Goal: Task Accomplishment & Management: Use online tool/utility

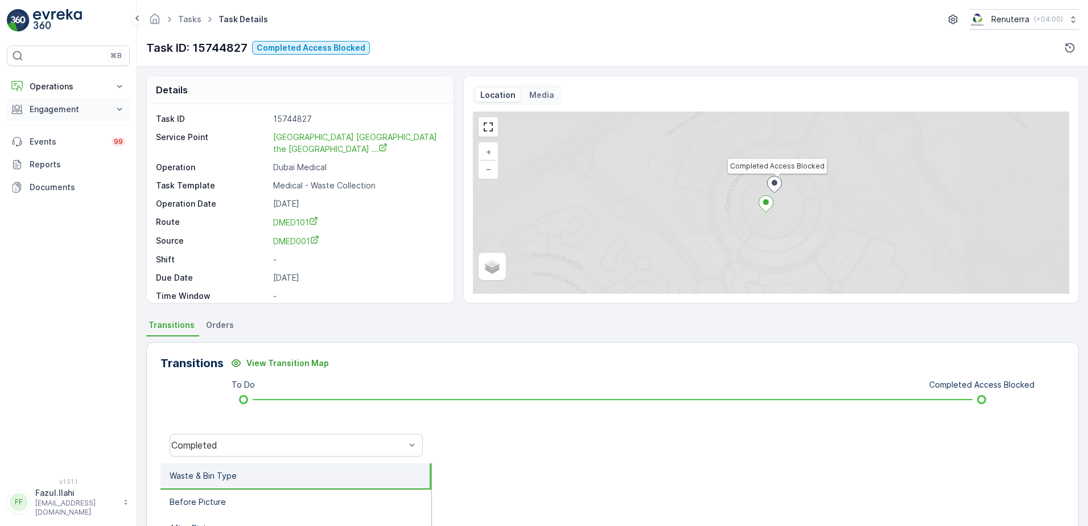
click at [75, 112] on p "Engagement" at bounding box center [68, 109] width 77 height 11
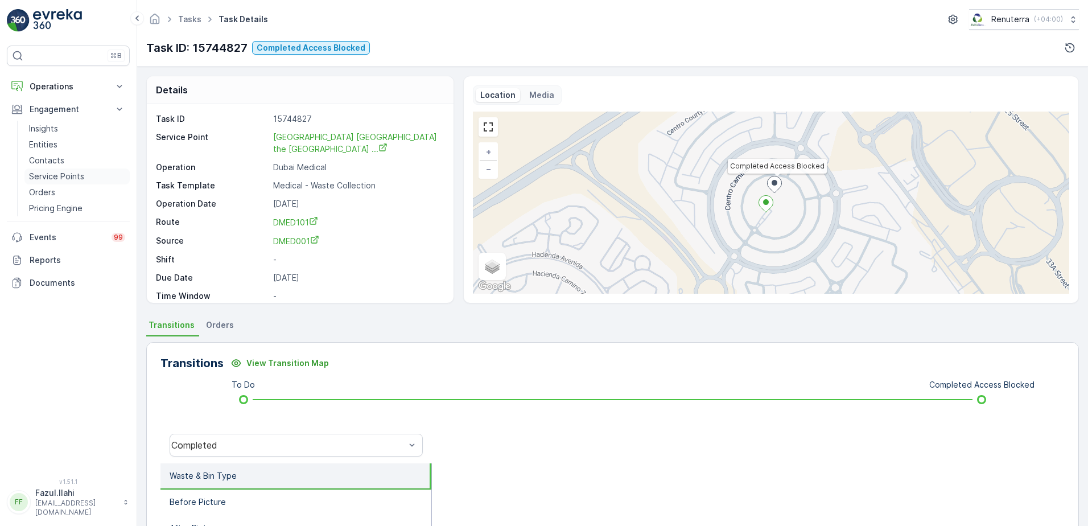
click at [59, 181] on p "Service Points" at bounding box center [56, 176] width 55 height 11
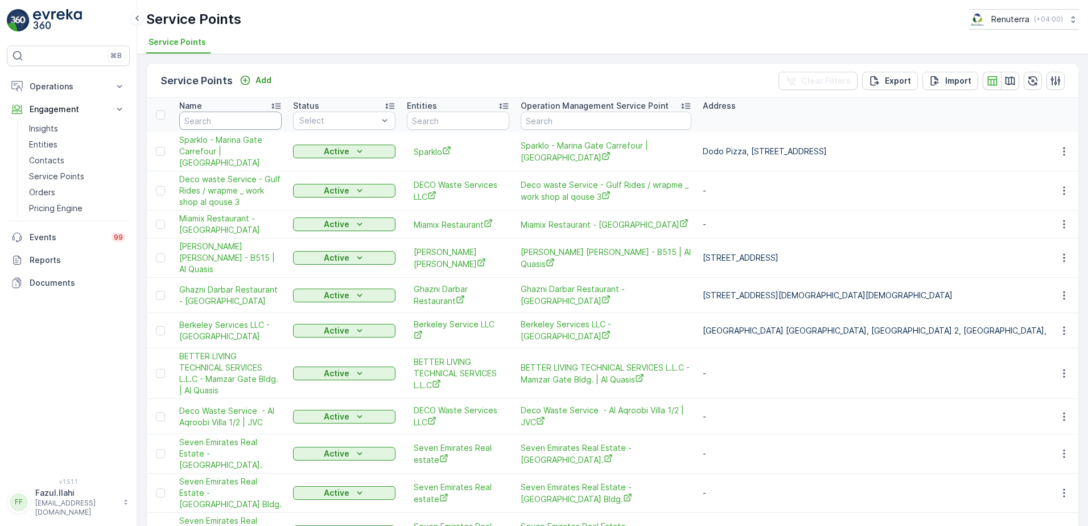
click at [237, 121] on input "text" at bounding box center [230, 121] width 102 height 18
type input "Innvovation"
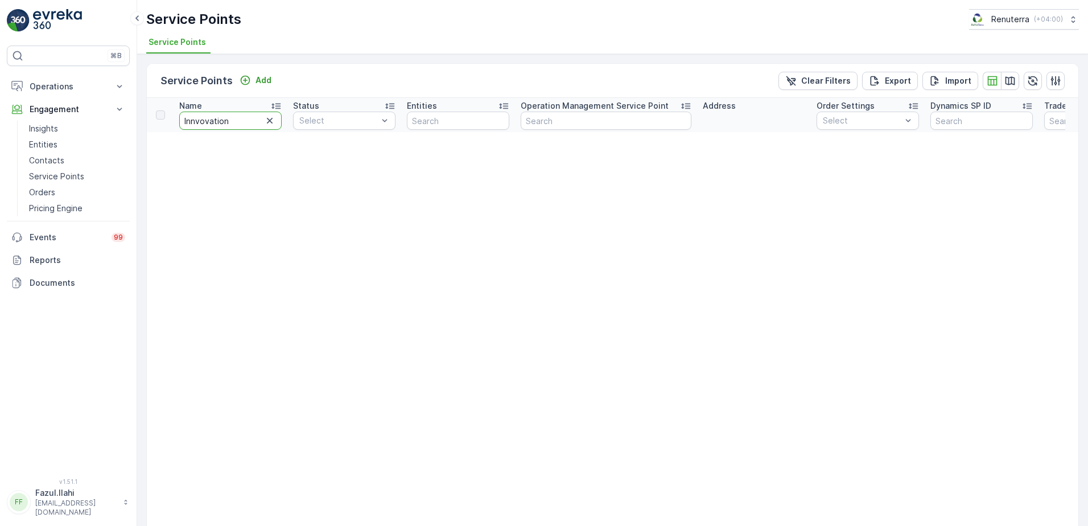
click at [237, 121] on input "Innvovation" at bounding box center [230, 121] width 102 height 18
type input "Innvovation"
click at [237, 121] on input "Innvovation" at bounding box center [230, 121] width 102 height 18
type input "Innvovatio"
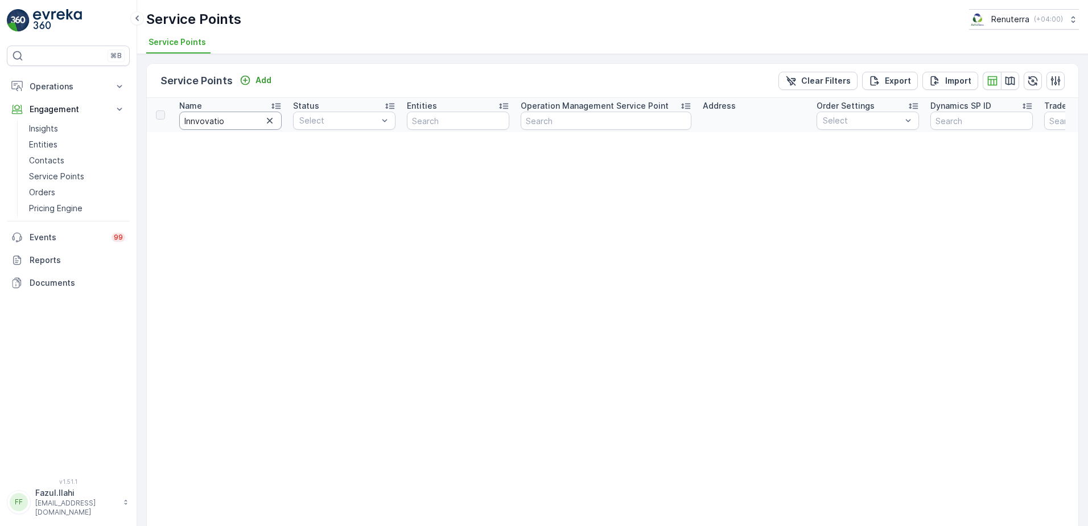
click at [237, 121] on input "Innvovatio" at bounding box center [230, 121] width 102 height 18
type input "I"
click at [237, 121] on input "I" at bounding box center [230, 121] width 102 height 18
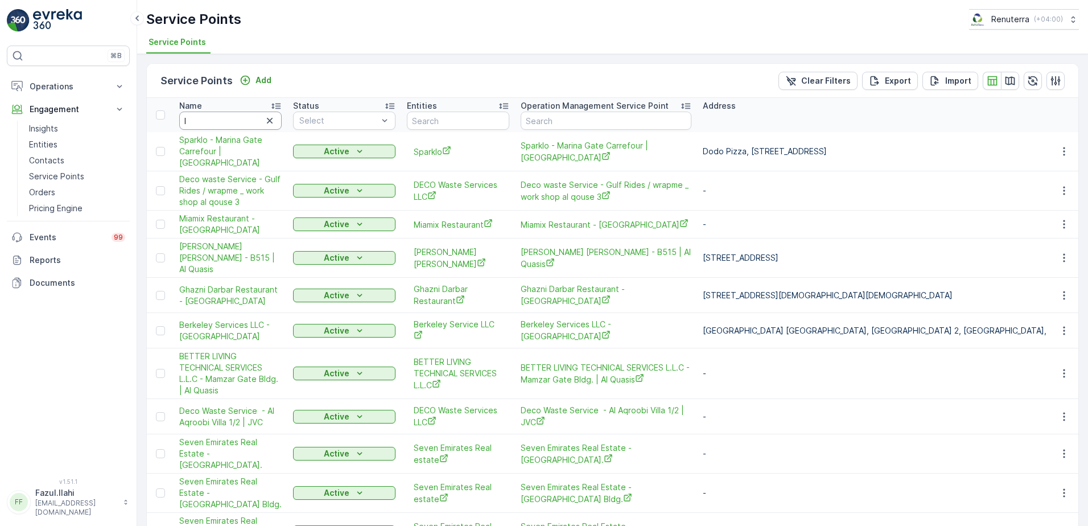
click at [237, 121] on input "I" at bounding box center [230, 121] width 102 height 18
type input "Inn"
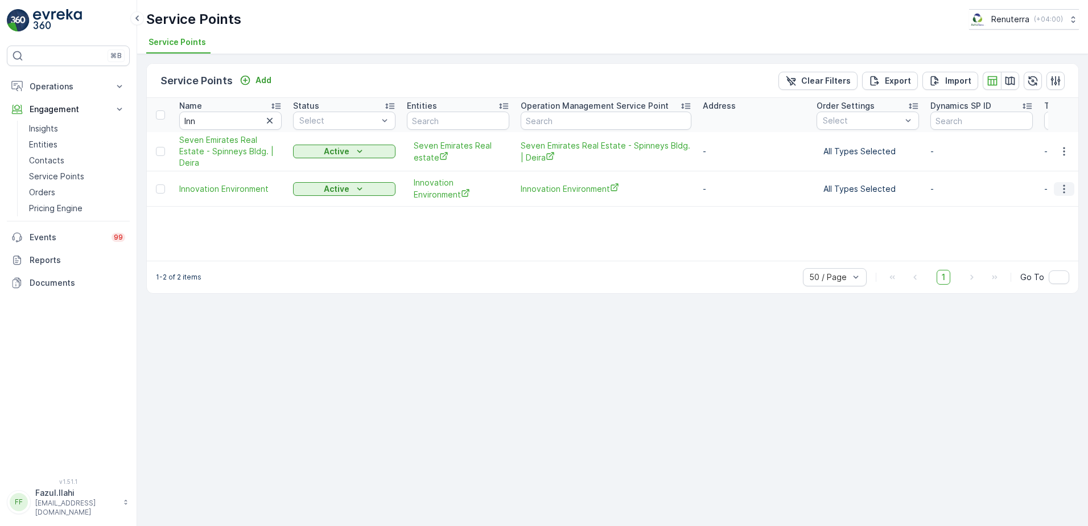
click at [1065, 187] on icon "button" at bounding box center [1064, 188] width 11 height 11
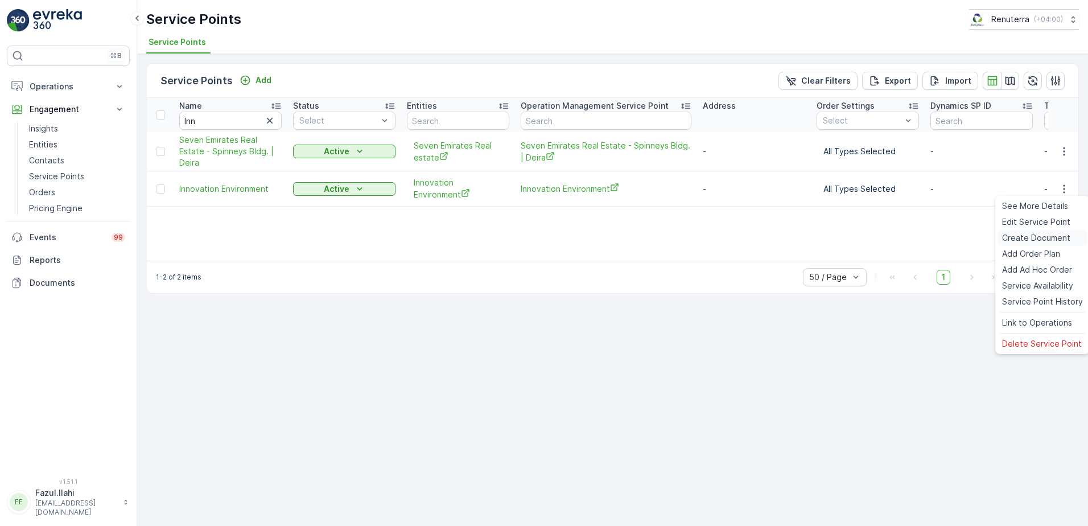
click at [1037, 233] on span "Create Document" at bounding box center [1036, 237] width 68 height 11
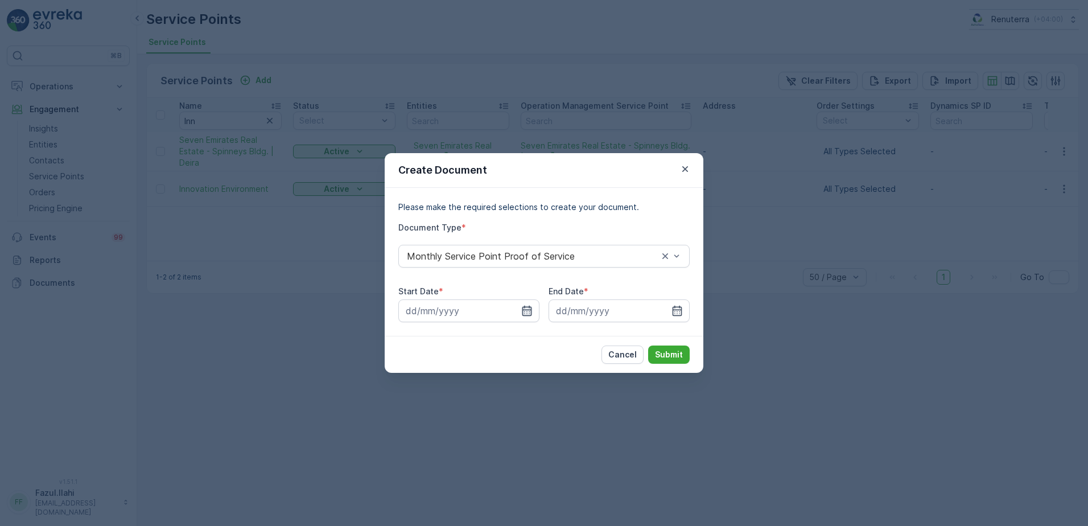
click at [530, 311] on icon "button" at bounding box center [526, 310] width 11 height 11
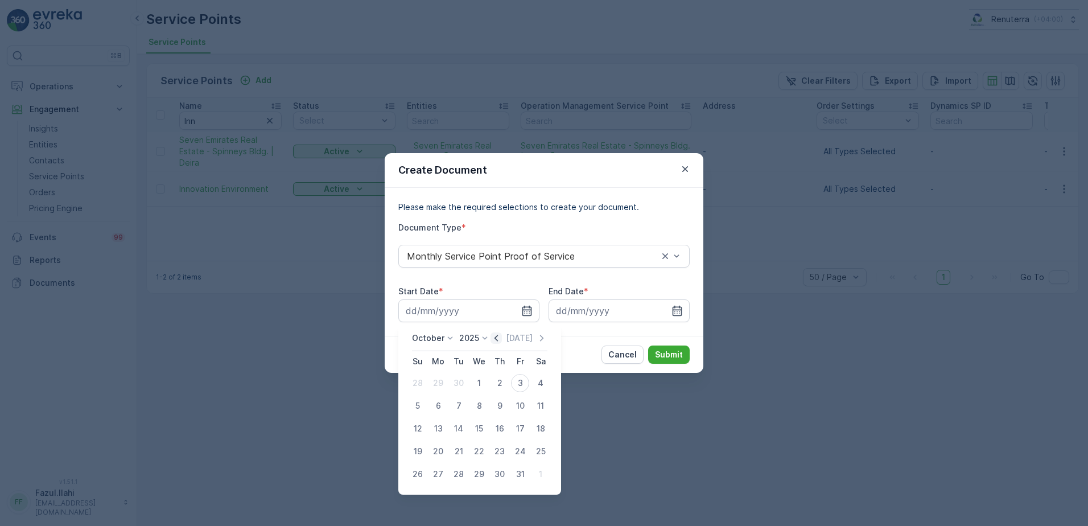
click at [498, 335] on icon "button" at bounding box center [496, 338] width 3 height 6
click at [440, 384] on div "1" at bounding box center [438, 383] width 18 height 18
type input "[DATE]"
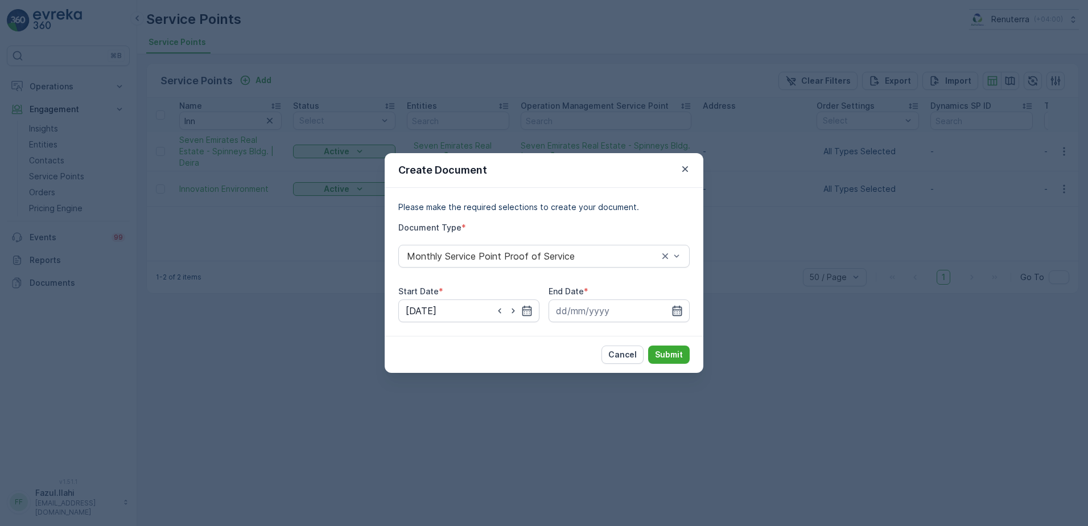
click at [676, 312] on icon "button" at bounding box center [677, 310] width 11 height 11
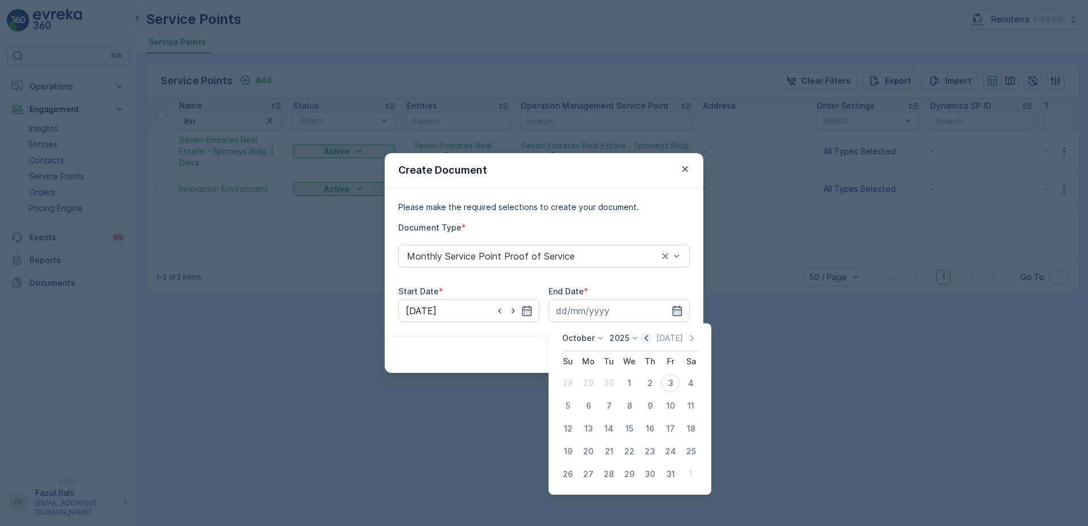
click at [647, 340] on icon "button" at bounding box center [646, 337] width 11 height 11
click at [612, 476] on div "30" at bounding box center [609, 474] width 18 height 18
type input "[DATE]"
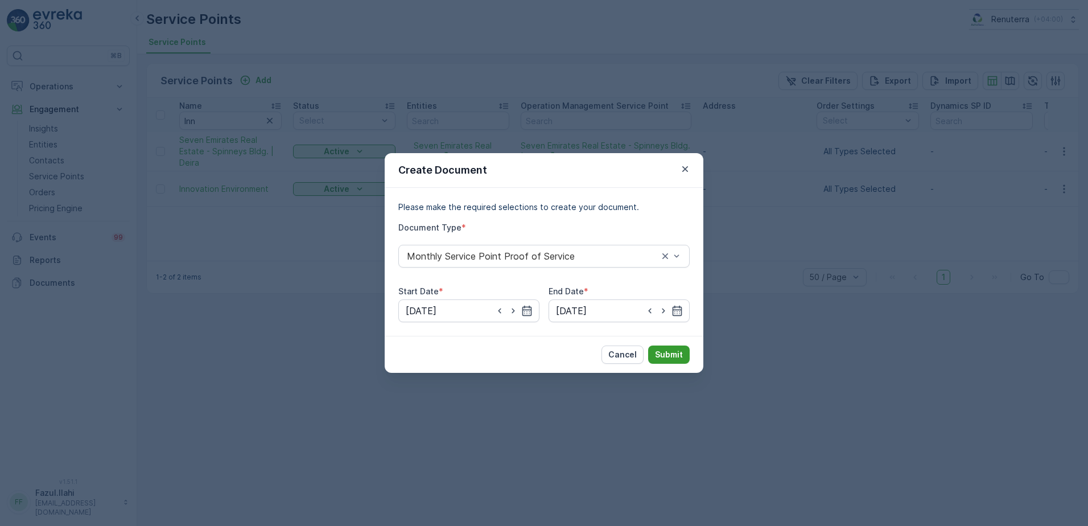
click at [664, 356] on p "Submit" at bounding box center [669, 354] width 28 height 11
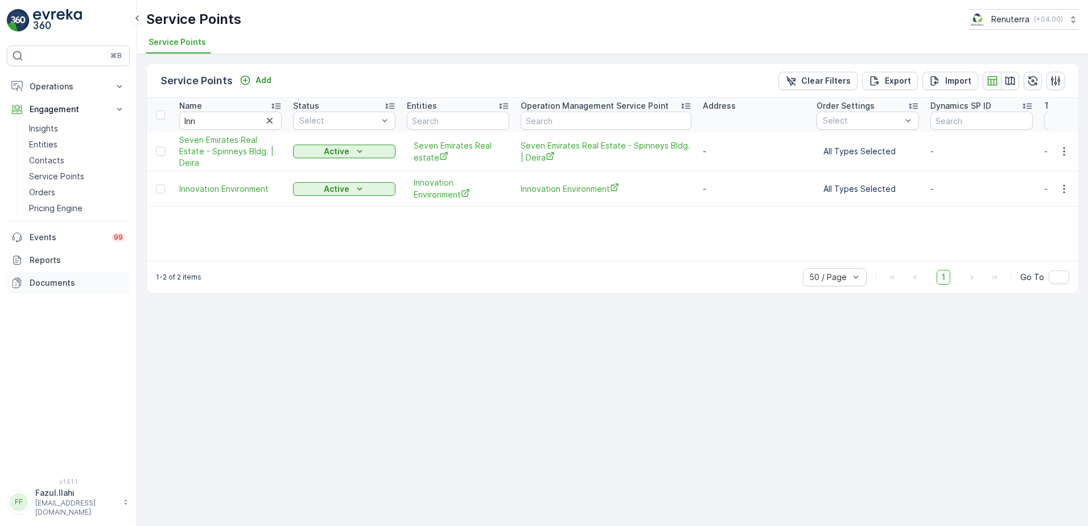
click at [87, 283] on p "Documents" at bounding box center [78, 282] width 96 height 11
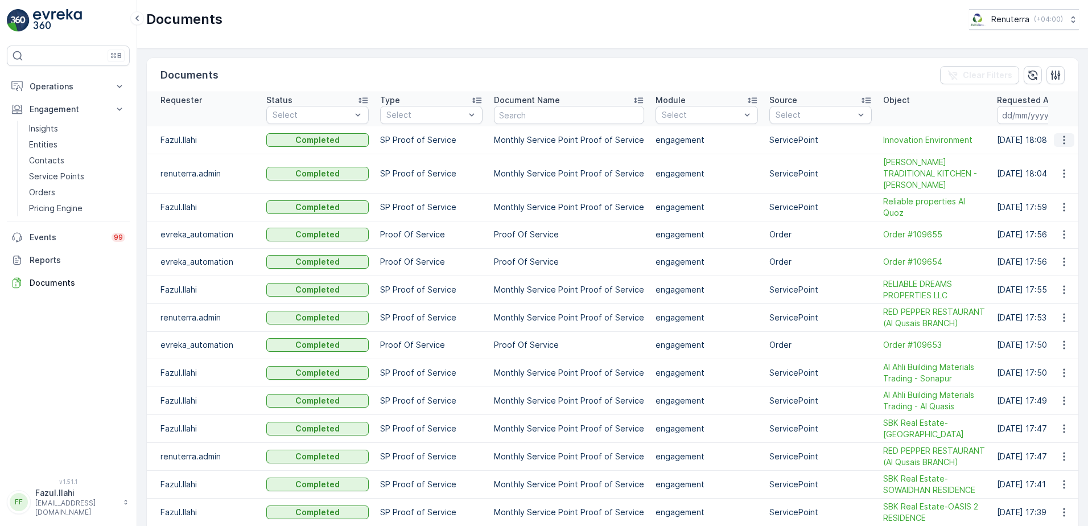
click at [1059, 142] on icon "button" at bounding box center [1064, 139] width 11 height 11
click at [1056, 159] on span "See Details" at bounding box center [1061, 156] width 44 height 11
